Goal: Information Seeking & Learning: Learn about a topic

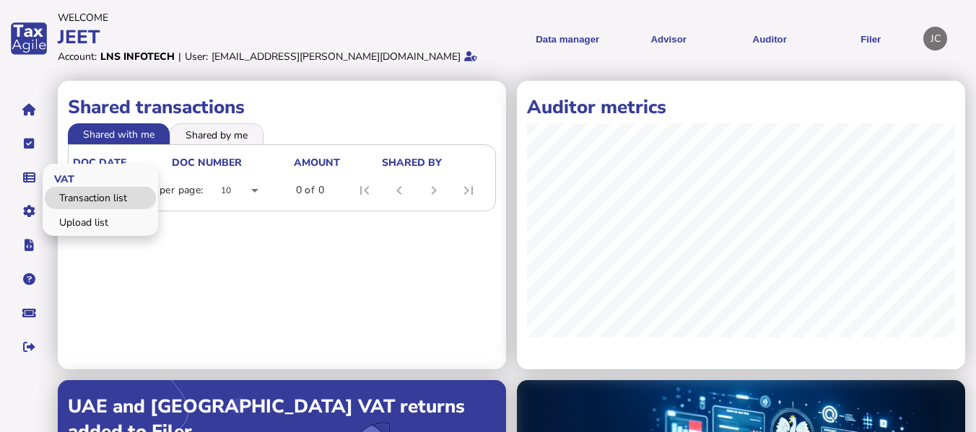
click at [86, 196] on link "Transaction list" at bounding box center [100, 198] width 111 height 22
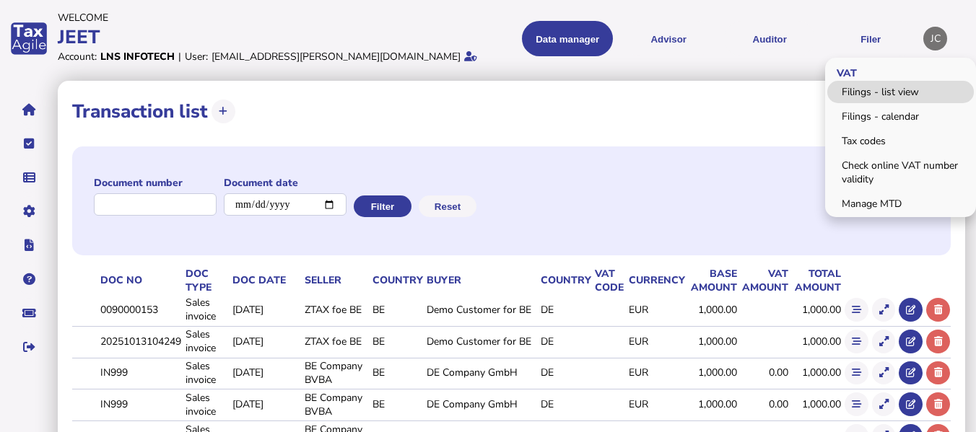
click at [877, 90] on link "Filings - list view" at bounding box center [900, 92] width 147 height 22
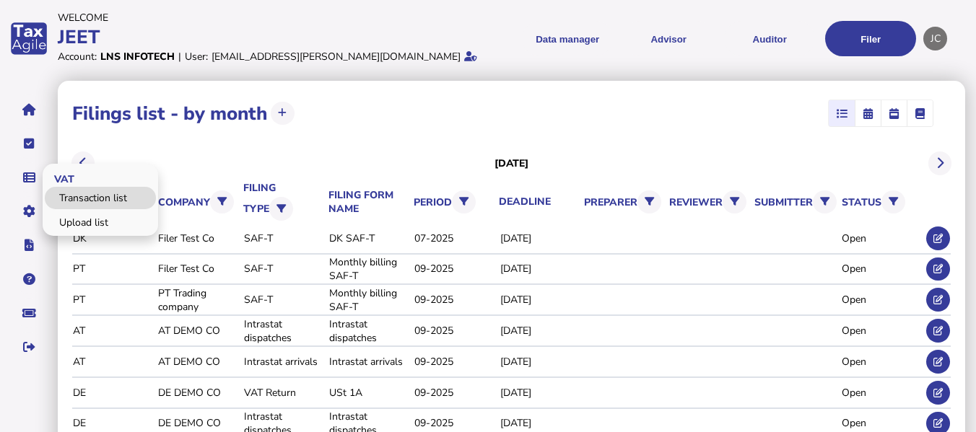
click at [95, 196] on link "Transaction list" at bounding box center [100, 198] width 111 height 22
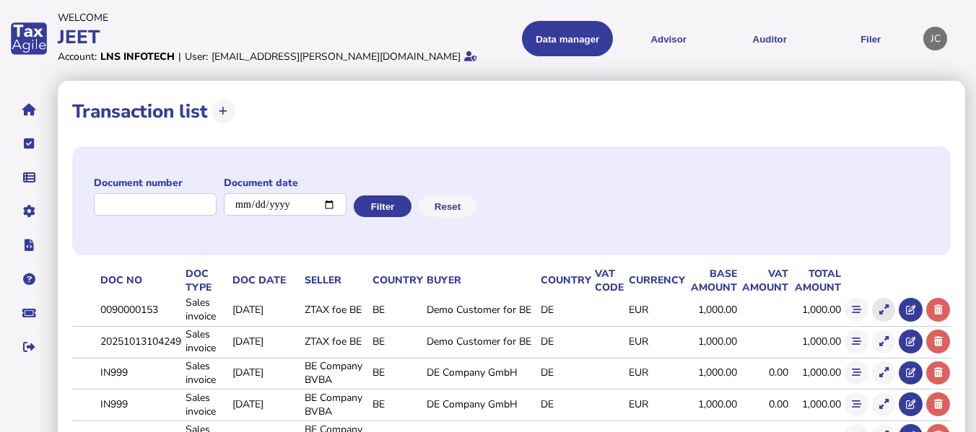
click at [886, 311] on icon at bounding box center [883, 309] width 9 height 9
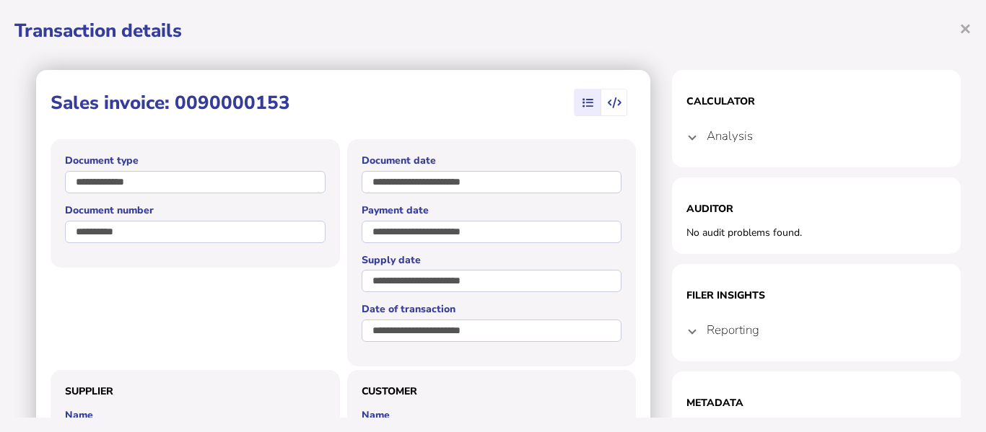
click at [608, 103] on icon "button" at bounding box center [615, 103] width 14 height 1
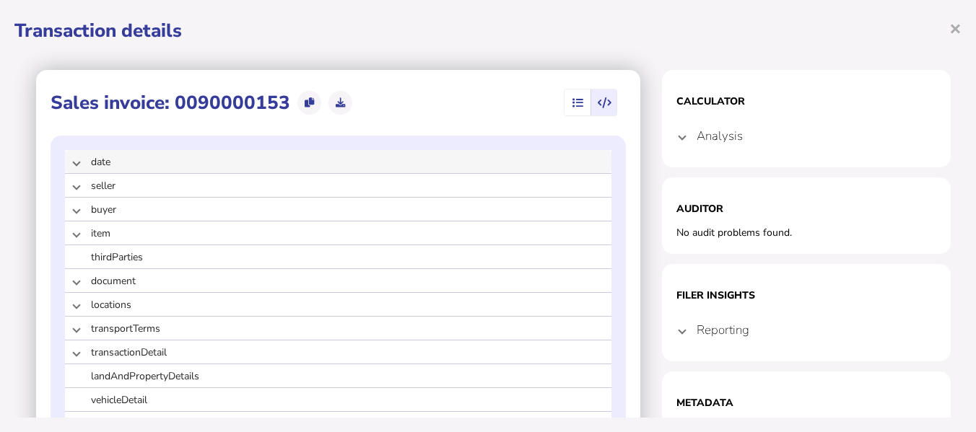
click at [119, 168] on span "date" at bounding box center [217, 162] width 252 height 14
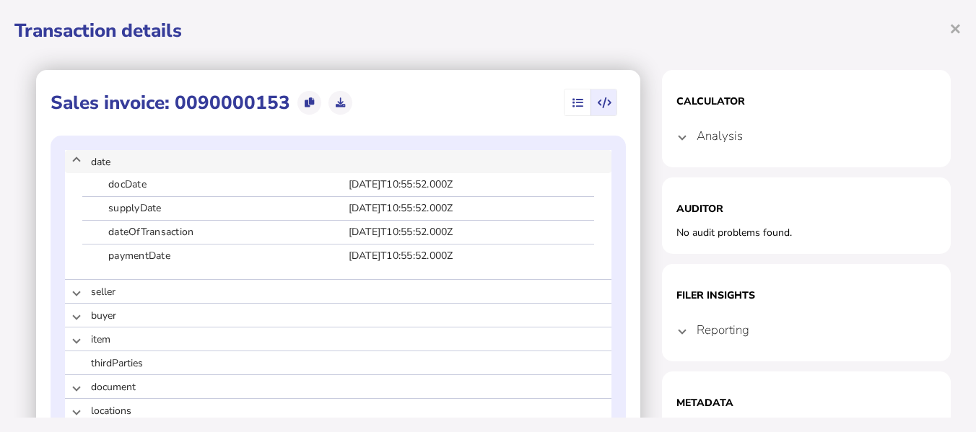
click at [119, 168] on span "date" at bounding box center [217, 162] width 252 height 14
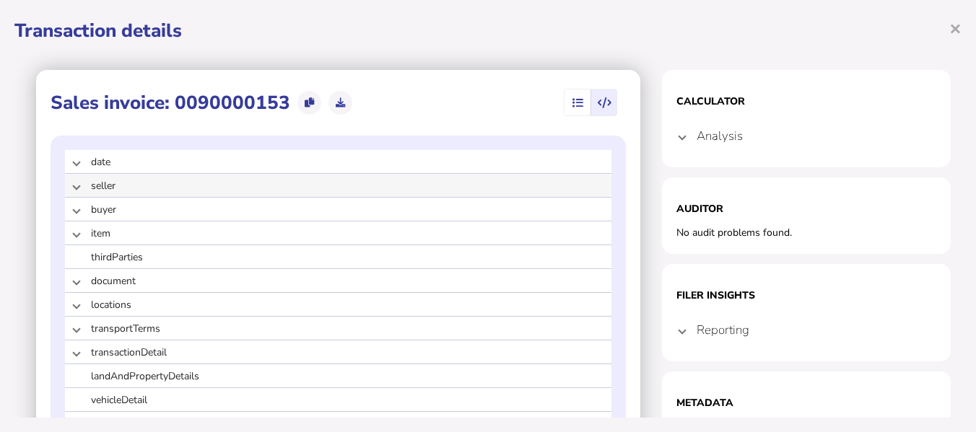
click at [98, 186] on span "seller" at bounding box center [217, 186] width 252 height 14
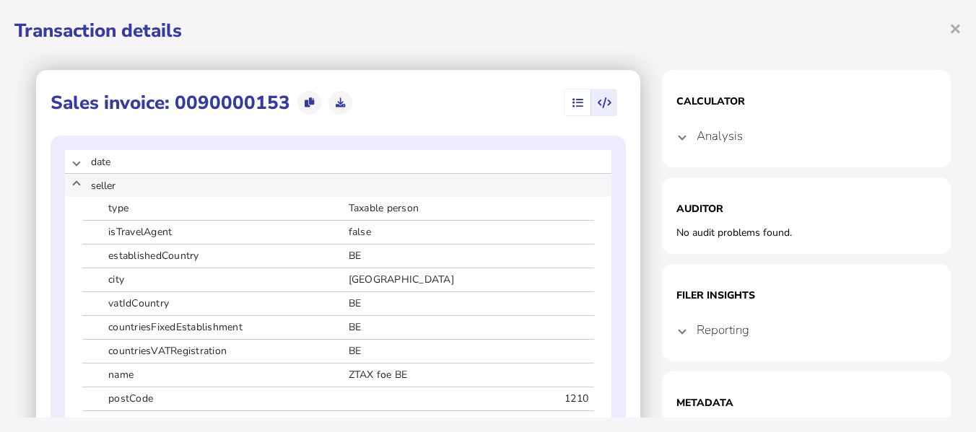
click at [98, 186] on span "seller" at bounding box center [217, 186] width 252 height 14
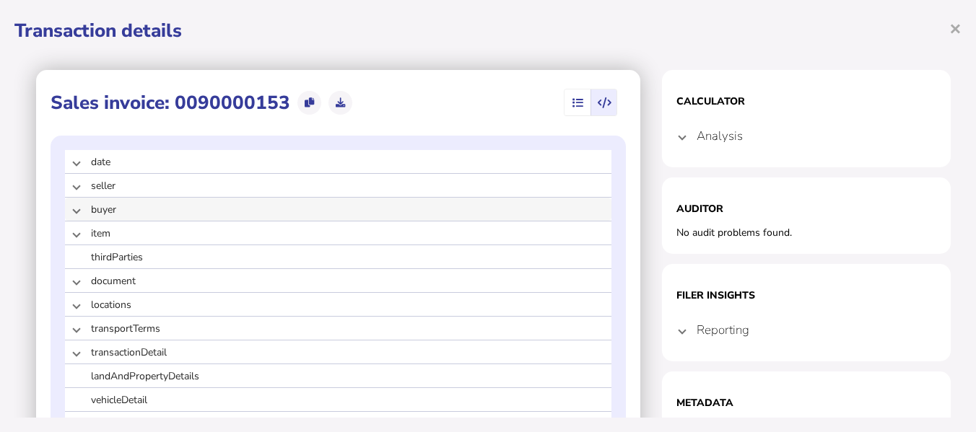
click at [99, 209] on span "buyer" at bounding box center [217, 210] width 252 height 14
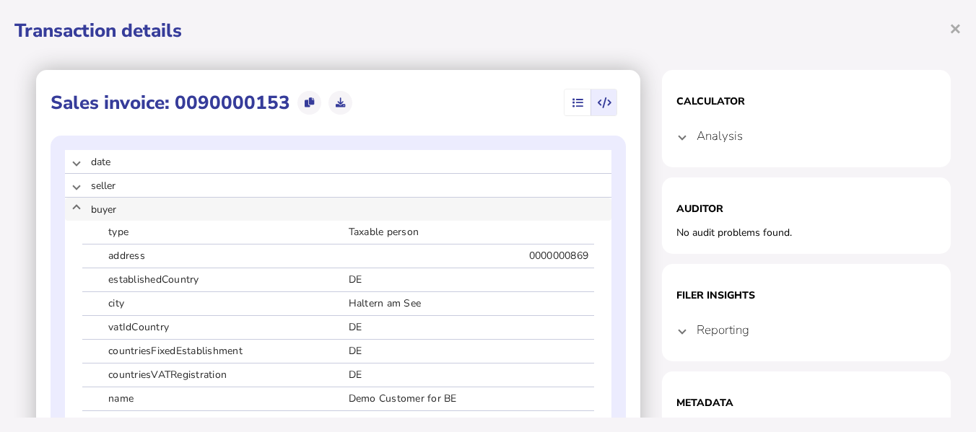
click at [99, 209] on span "buyer" at bounding box center [217, 210] width 252 height 14
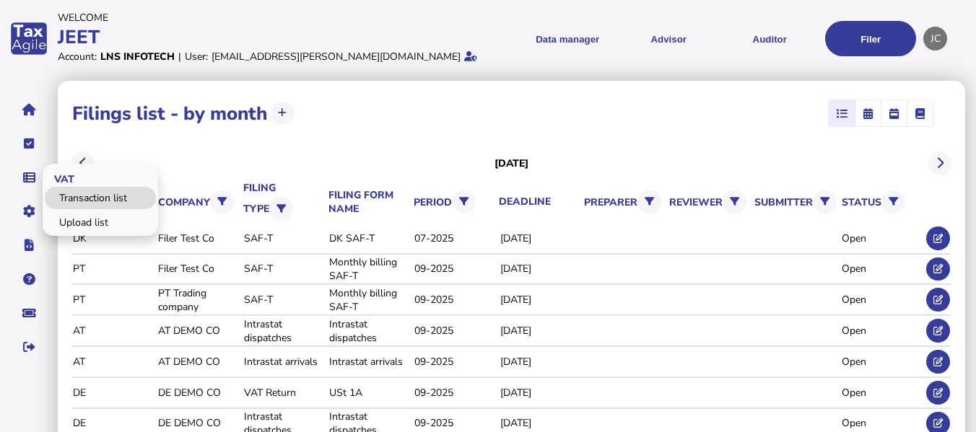
click at [77, 201] on link "Transaction list" at bounding box center [100, 198] width 111 height 22
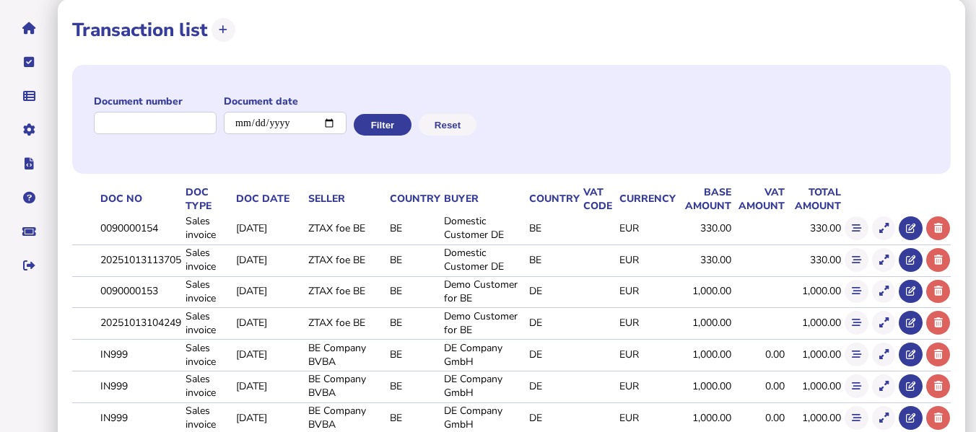
scroll to position [90, 0]
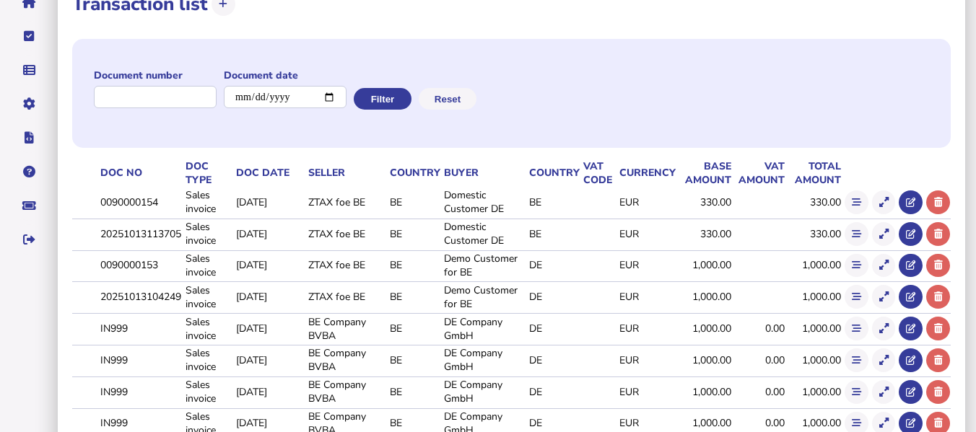
scroll to position [113, 0]
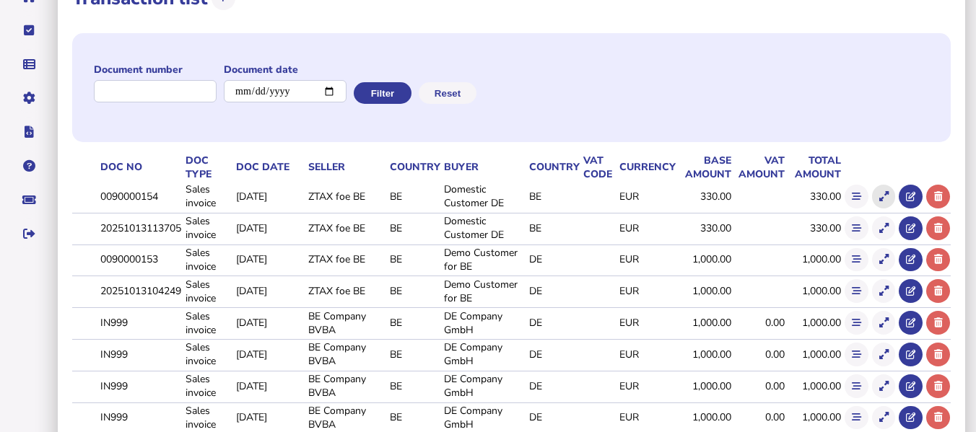
click at [884, 198] on icon at bounding box center [883, 196] width 9 height 9
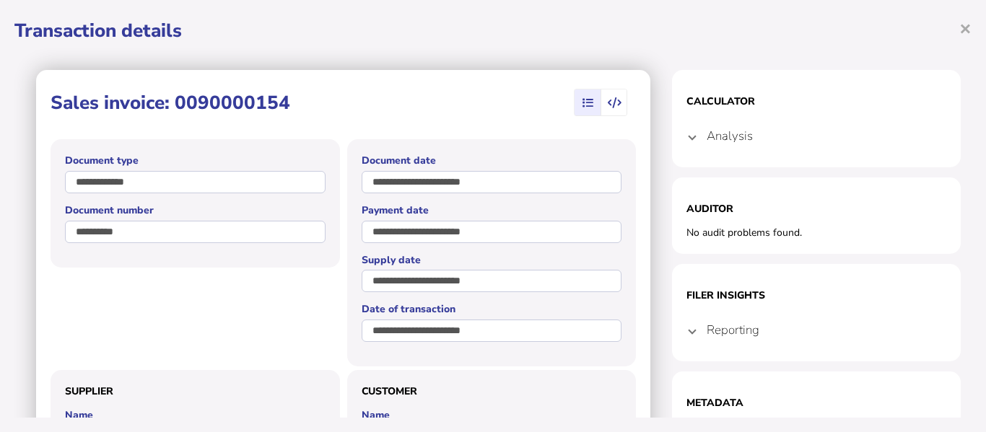
click at [609, 103] on icon "button" at bounding box center [615, 103] width 14 height 1
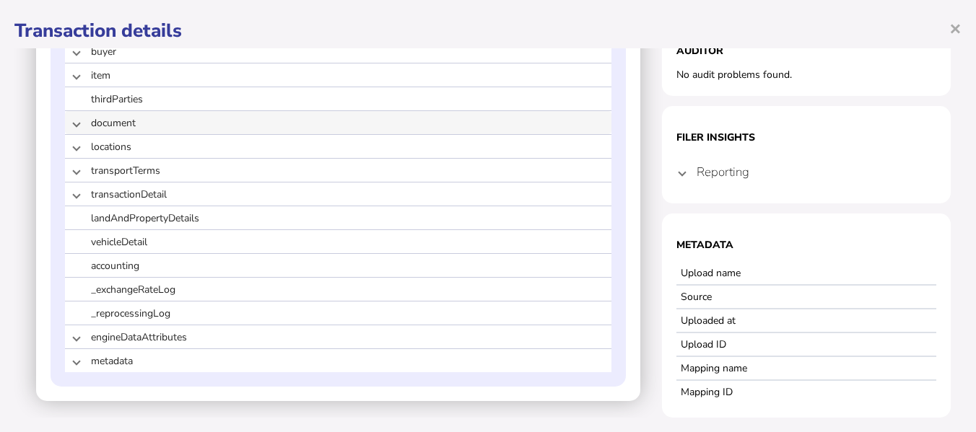
scroll to position [159, 0]
click at [149, 202] on div "transactionDetail" at bounding box center [351, 193] width 520 height 23
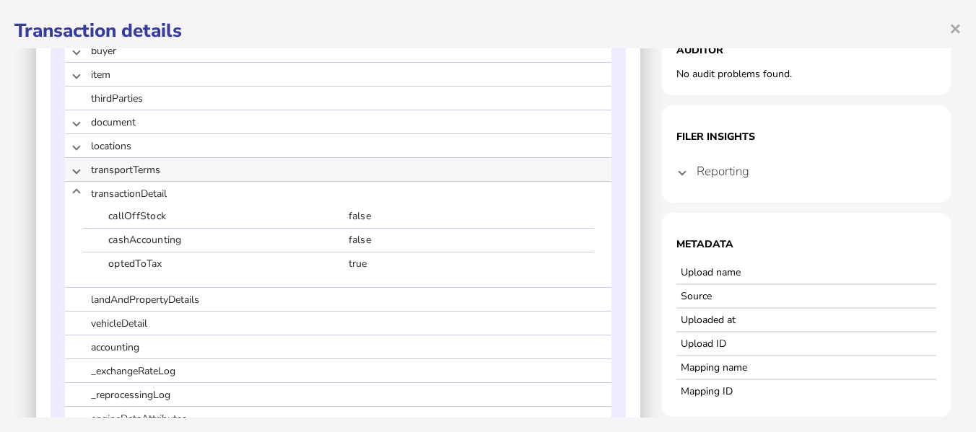
click at [129, 165] on span "transportTerms" at bounding box center [217, 170] width 252 height 14
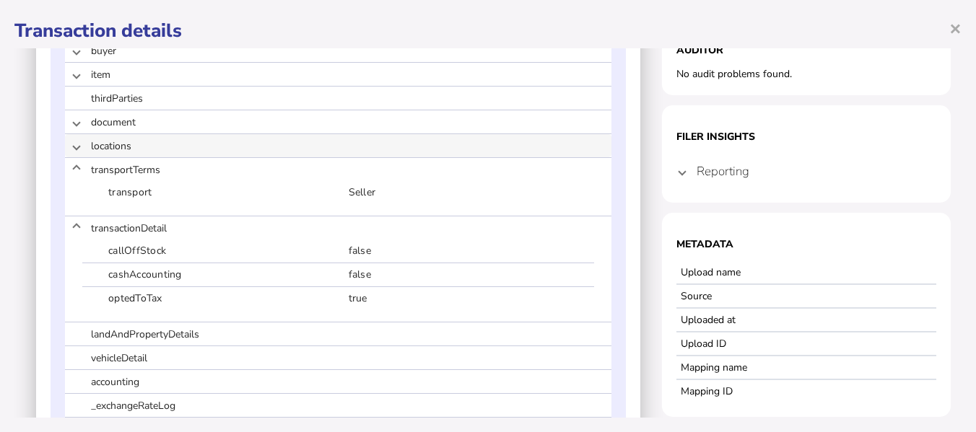
click at [110, 144] on span "locations" at bounding box center [217, 146] width 252 height 14
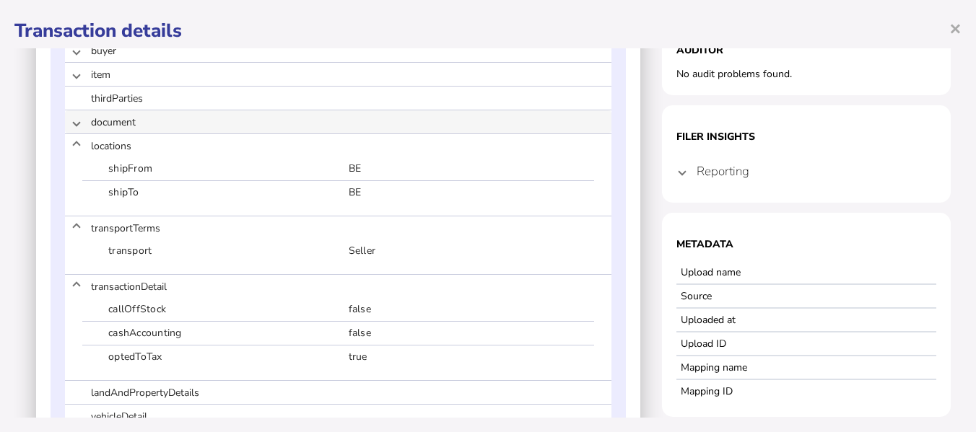
click at [109, 124] on span "document" at bounding box center [217, 122] width 252 height 14
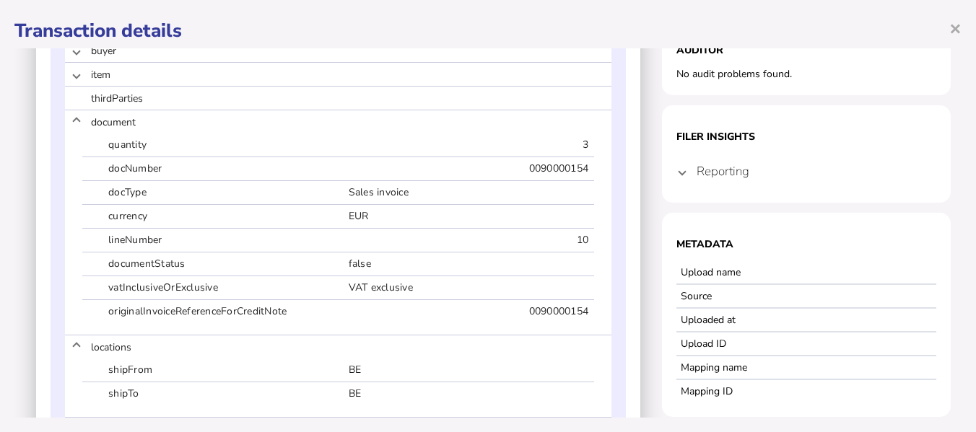
scroll to position [0, 0]
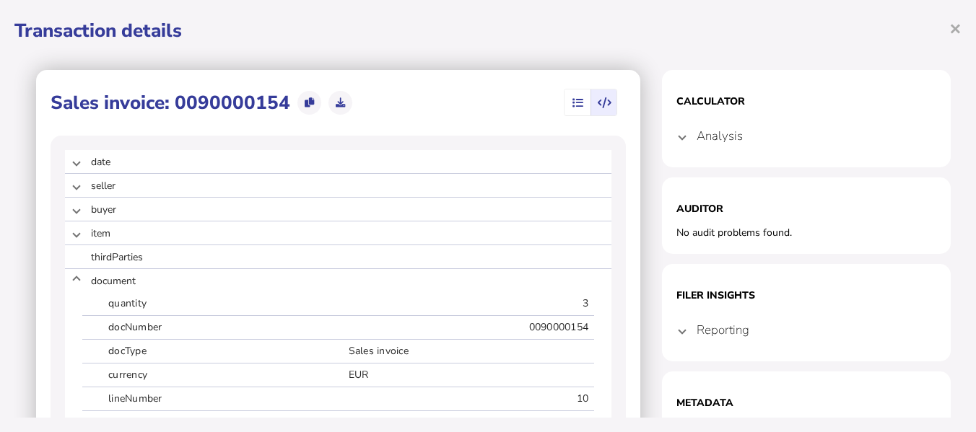
click at [679, 331] on span at bounding box center [682, 330] width 6 height 14
click at [679, 141] on span at bounding box center [682, 136] width 6 height 14
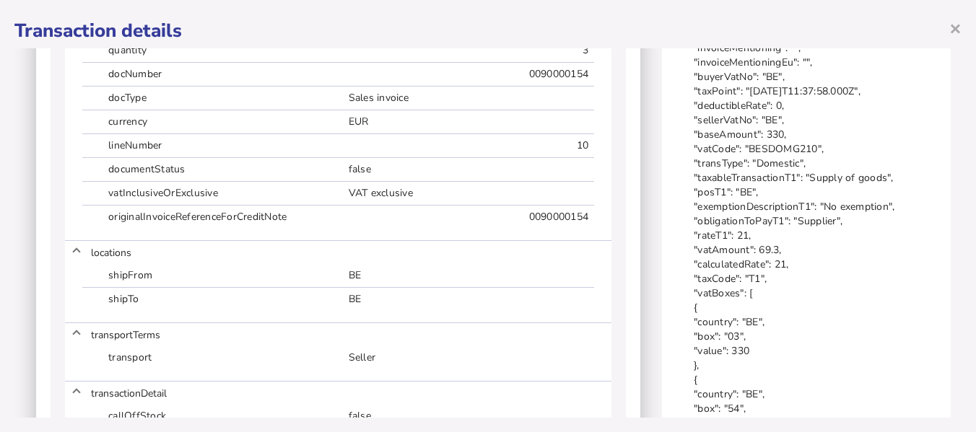
scroll to position [279, 0]
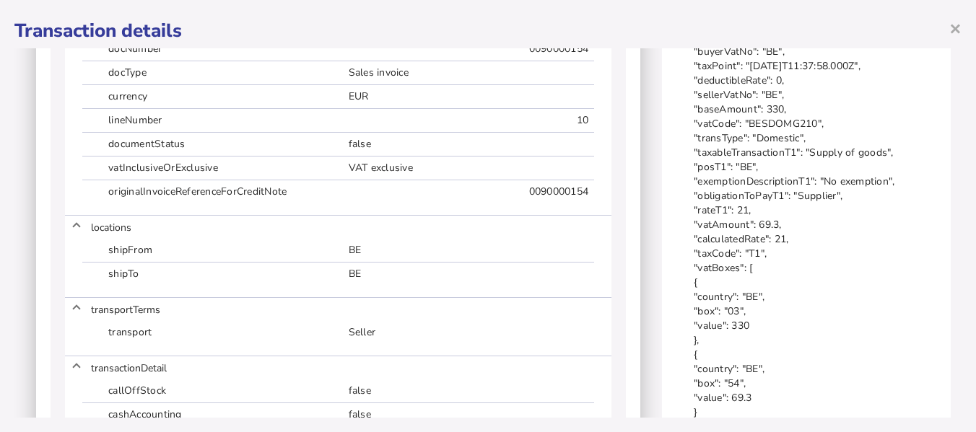
click at [705, 24] on h1 "Transaction details" at bounding box center [487, 30] width 947 height 25
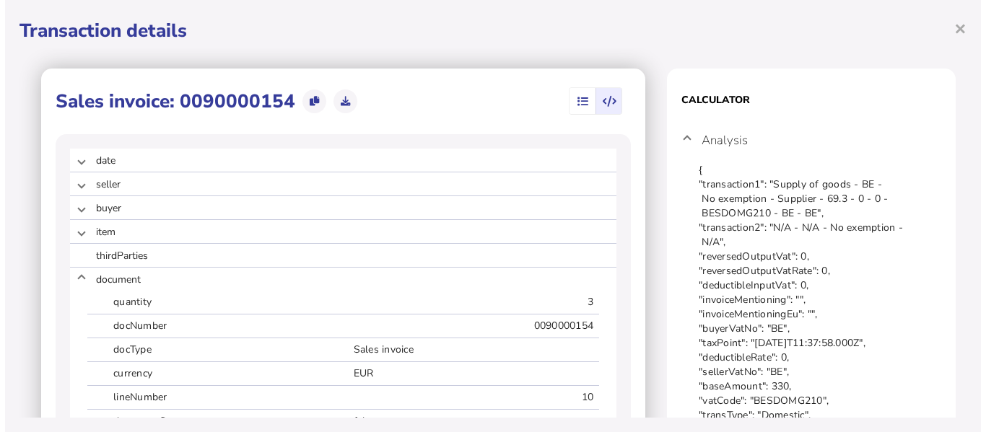
scroll to position [0, 0]
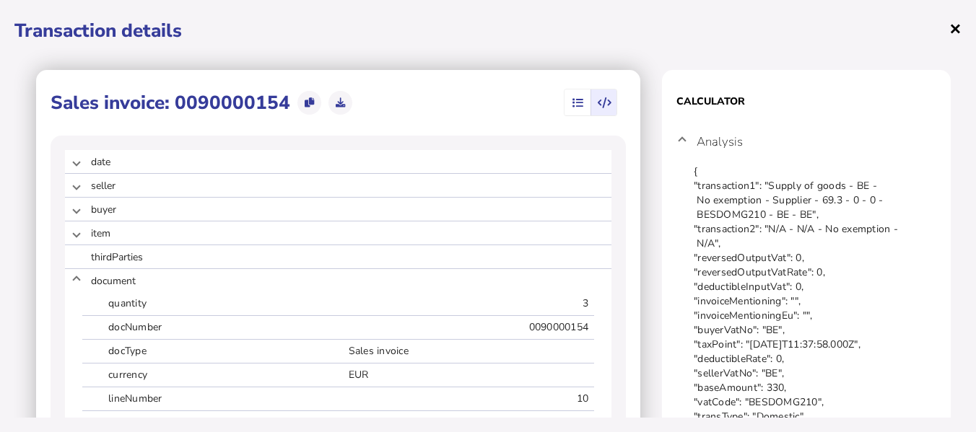
click at [958, 25] on span "×" at bounding box center [955, 27] width 12 height 27
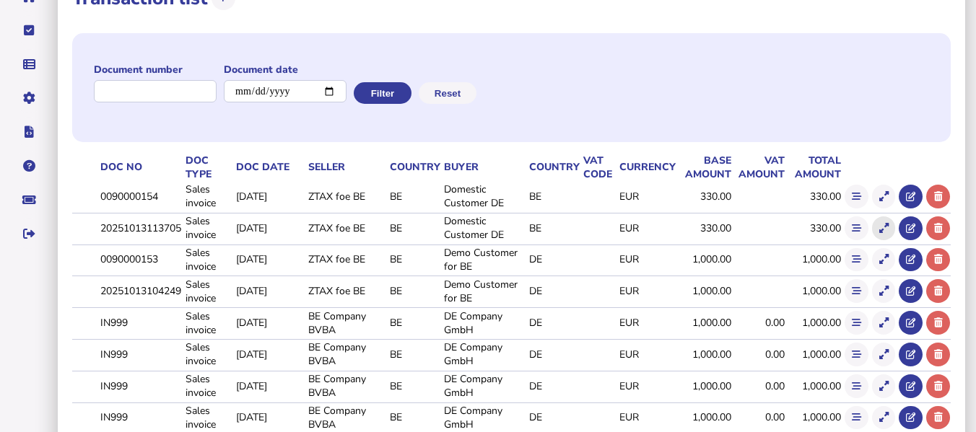
click at [881, 233] on button at bounding box center [884, 229] width 24 height 24
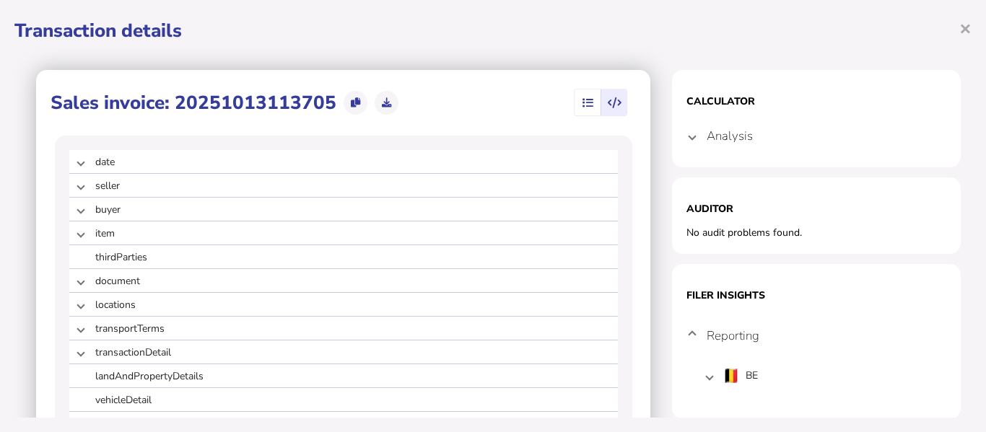
click at [689, 135] on span at bounding box center [692, 136] width 6 height 14
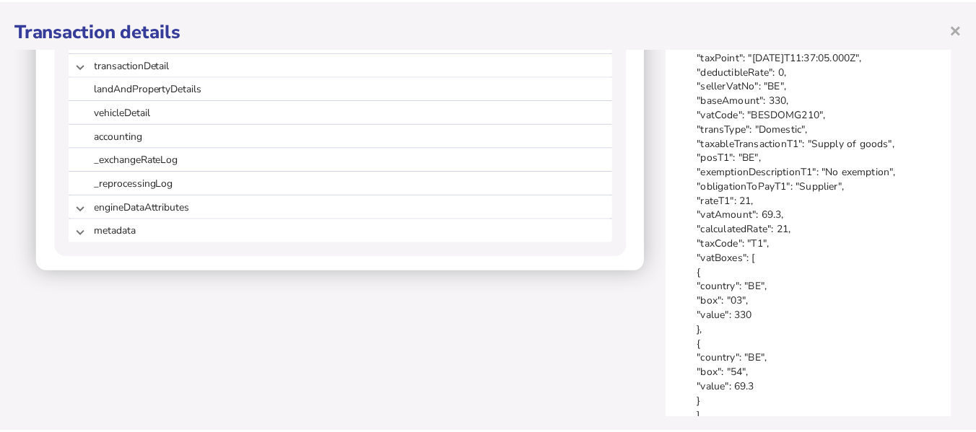
scroll to position [296, 0]
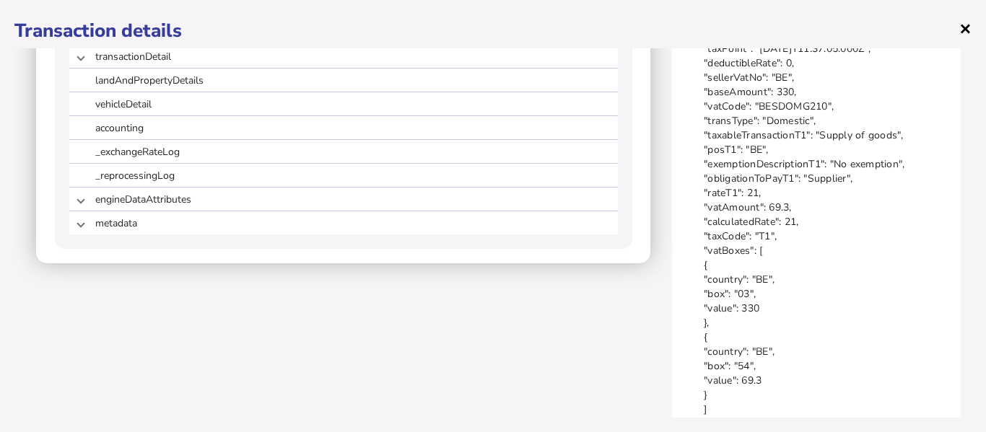
click at [968, 25] on span "×" at bounding box center [965, 27] width 12 height 27
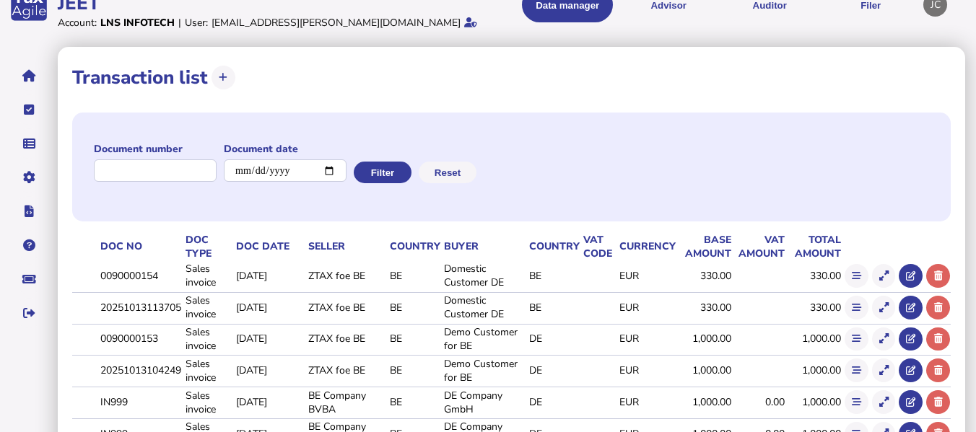
scroll to position [0, 0]
